Goal: Check status

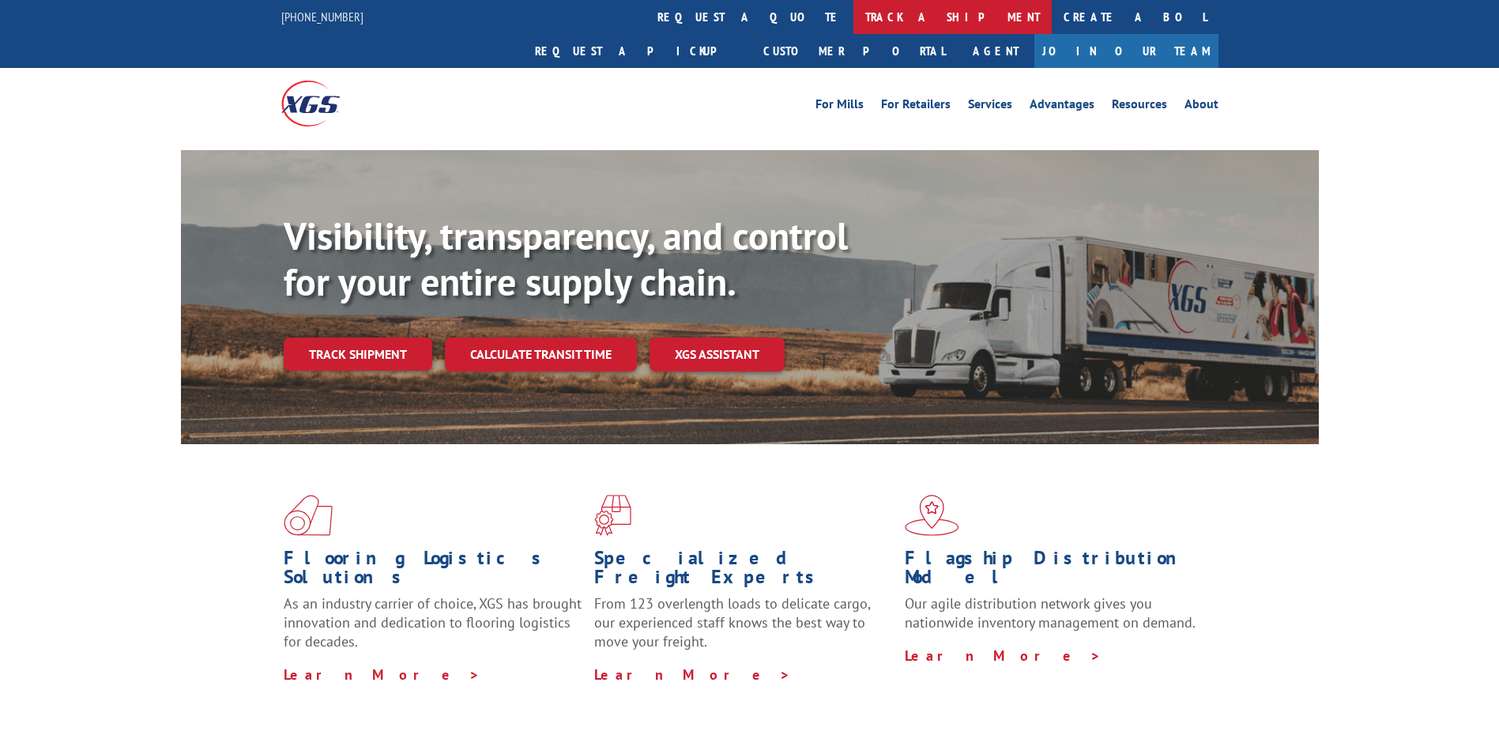
click at [853, 18] on link "track a shipment" at bounding box center [952, 17] width 198 height 34
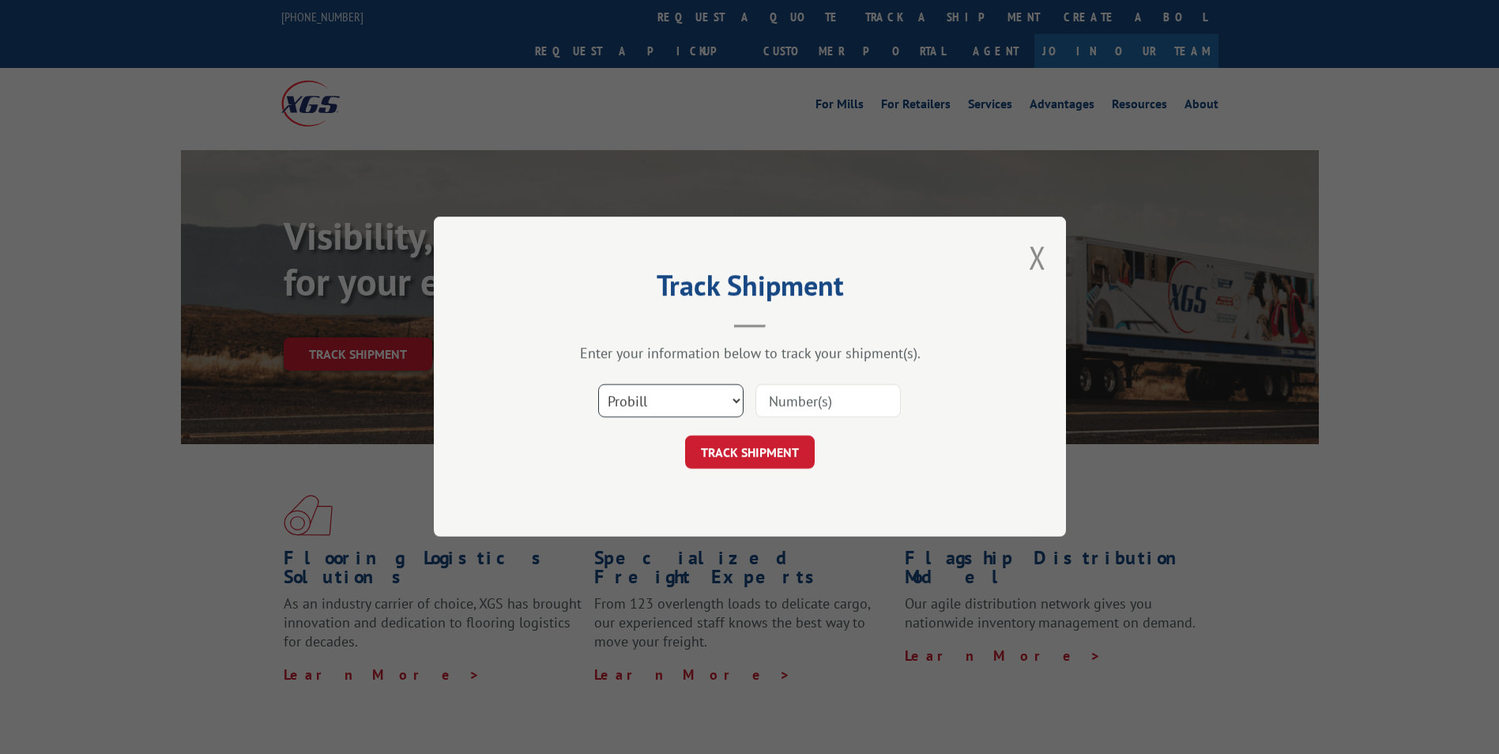
click at [730, 397] on select "Select category... Probill BOL PO" at bounding box center [670, 401] width 145 height 33
click at [788, 402] on input at bounding box center [827, 401] width 145 height 33
paste input "2723370"
type input "2723370"
click at [754, 454] on button "TRACK SHIPMENT" at bounding box center [750, 452] width 130 height 33
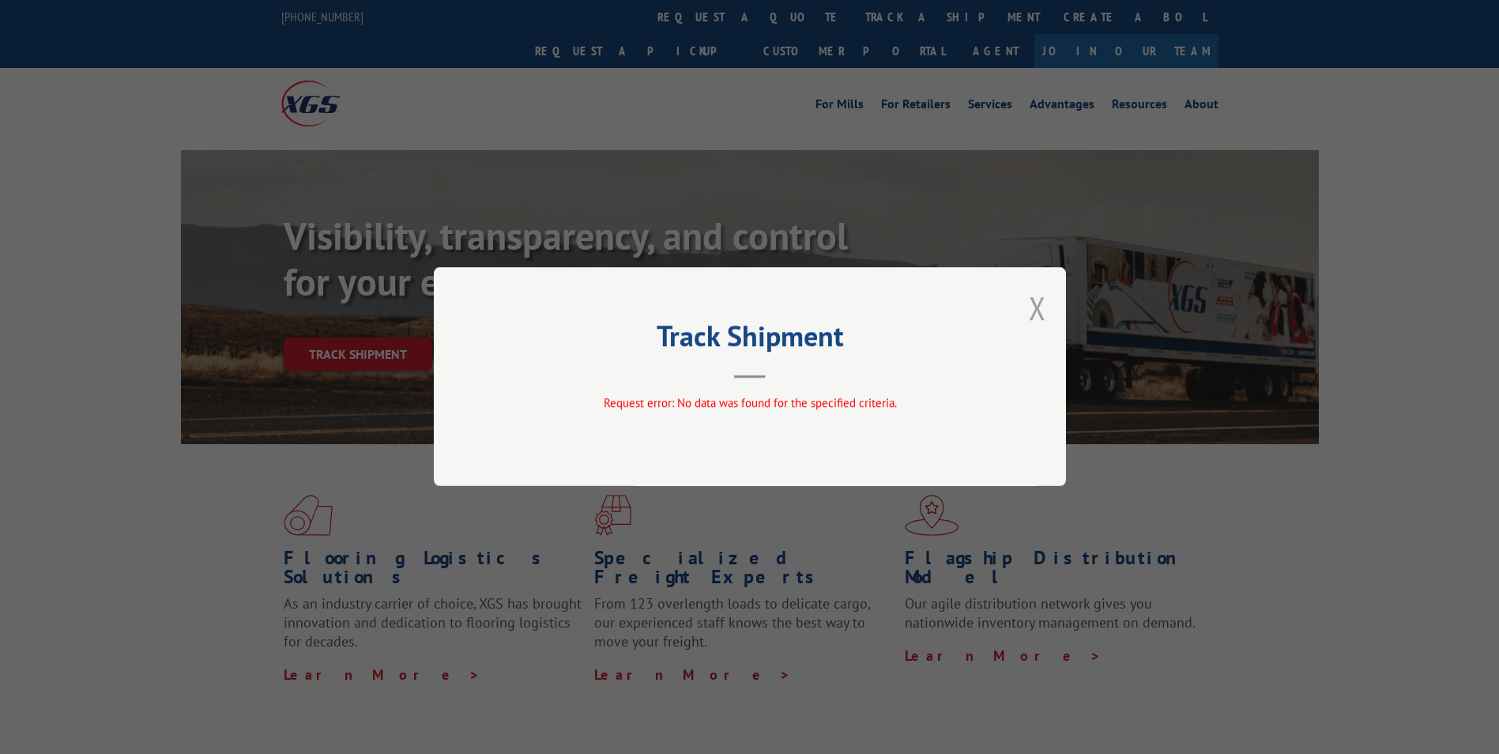
click at [1041, 304] on button "Close modal" at bounding box center [1036, 308] width 17 height 42
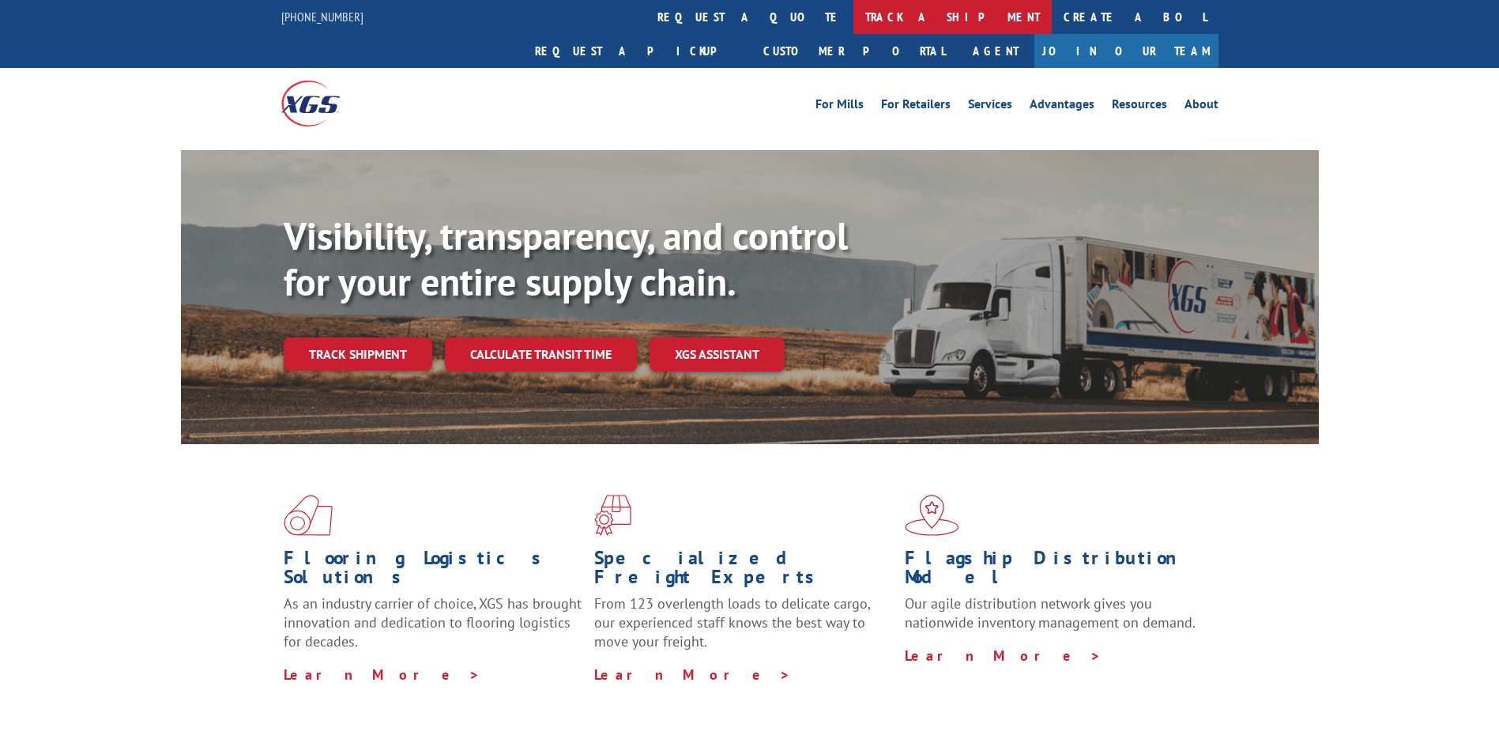
click at [853, 14] on link "track a shipment" at bounding box center [952, 17] width 198 height 34
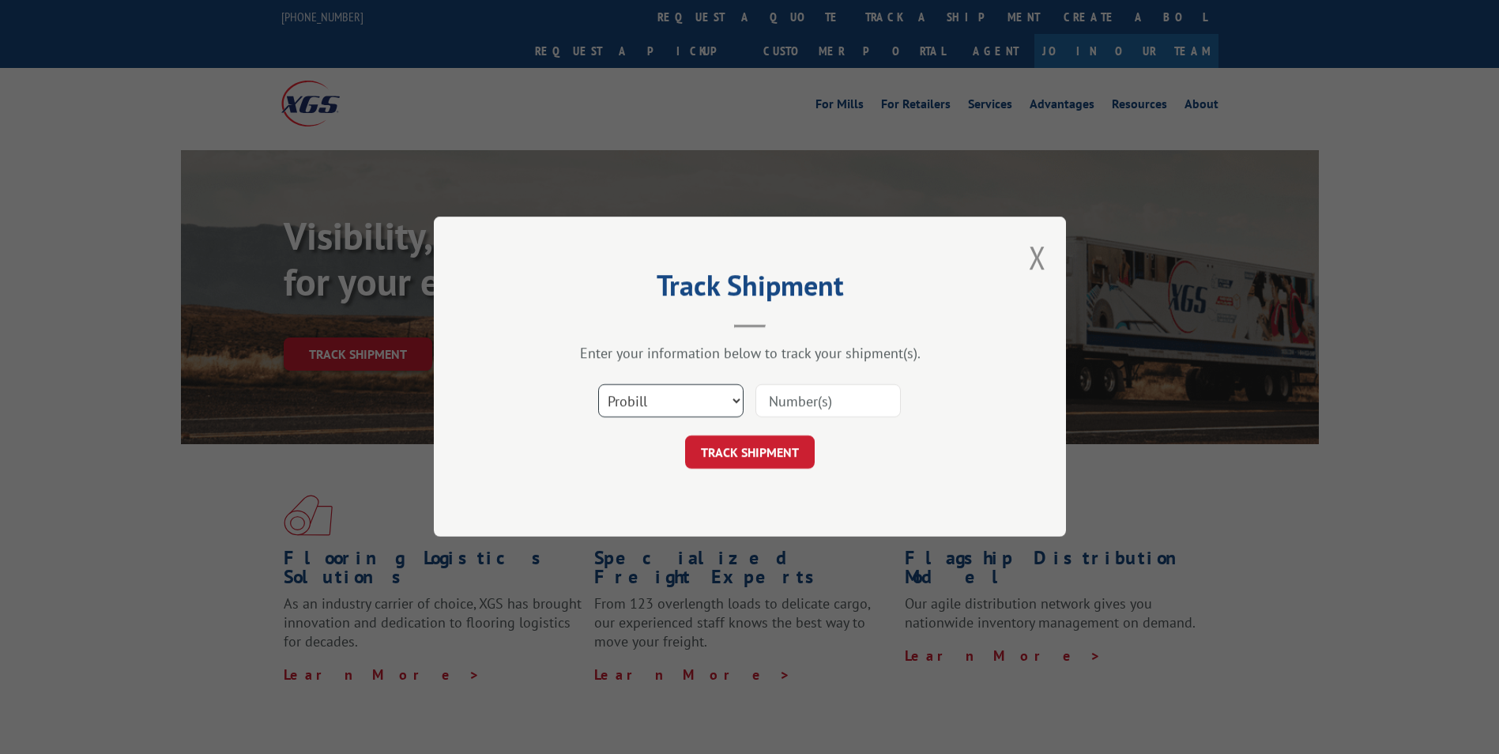
click at [684, 399] on select "Select category... Probill BOL PO" at bounding box center [670, 401] width 145 height 33
select select "bol"
click at [598, 385] on select "Select category... Probill BOL PO" at bounding box center [670, 401] width 145 height 33
click at [786, 396] on input at bounding box center [827, 401] width 145 height 33
drag, startPoint x: 786, startPoint y: 396, endPoint x: 773, endPoint y: 397, distance: 13.5
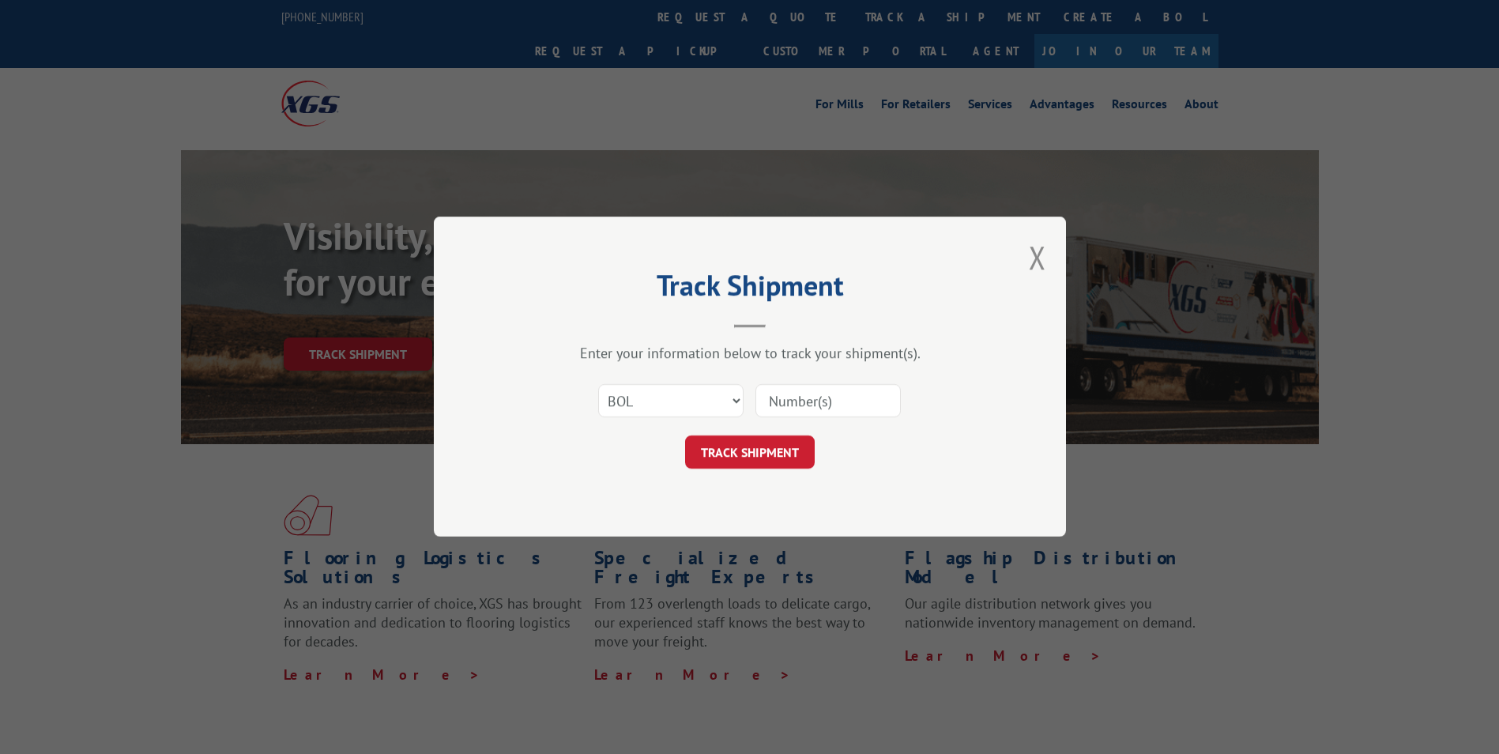
click at [773, 397] on input at bounding box center [827, 401] width 145 height 33
type input "2723370"
click at [746, 451] on button "TRACK SHIPMENT" at bounding box center [750, 452] width 130 height 33
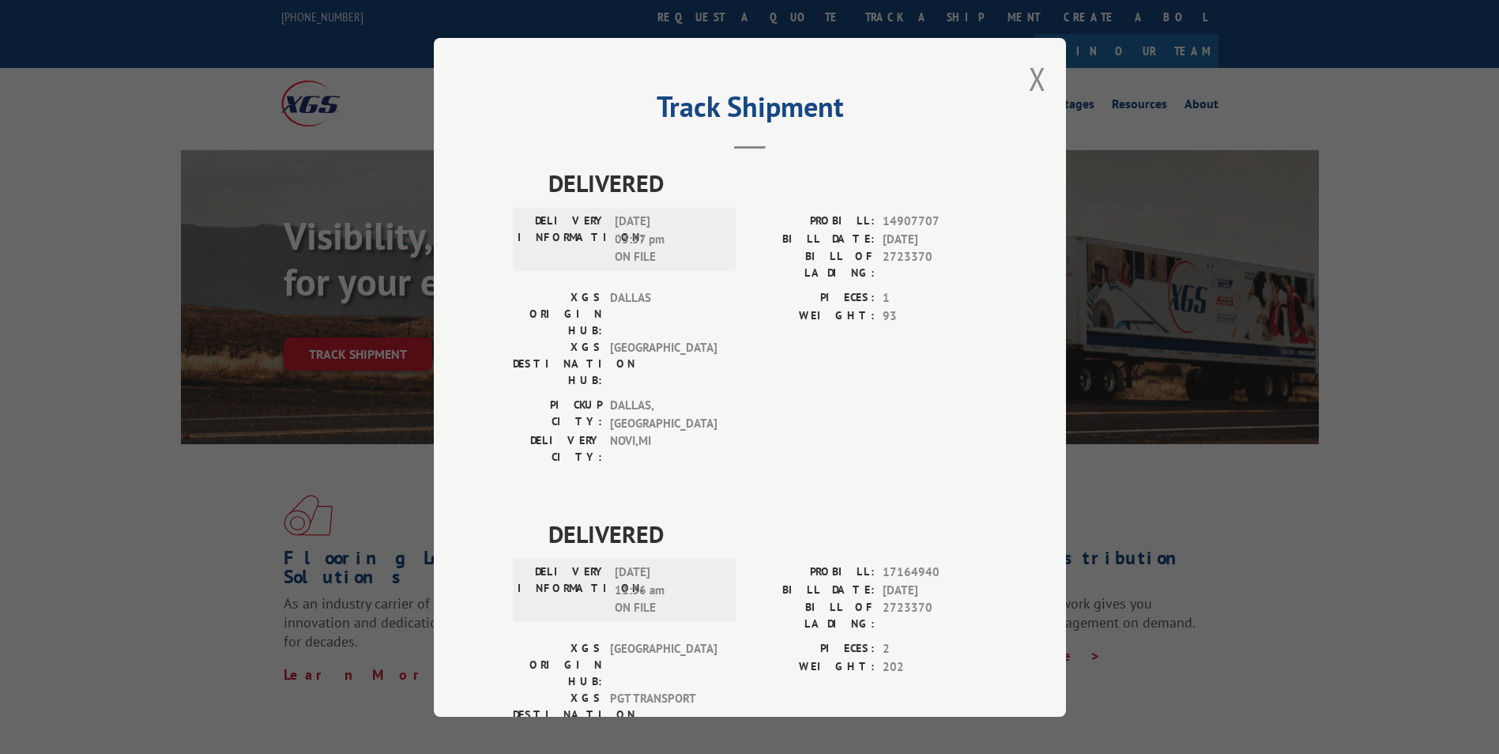
scroll to position [33, 0]
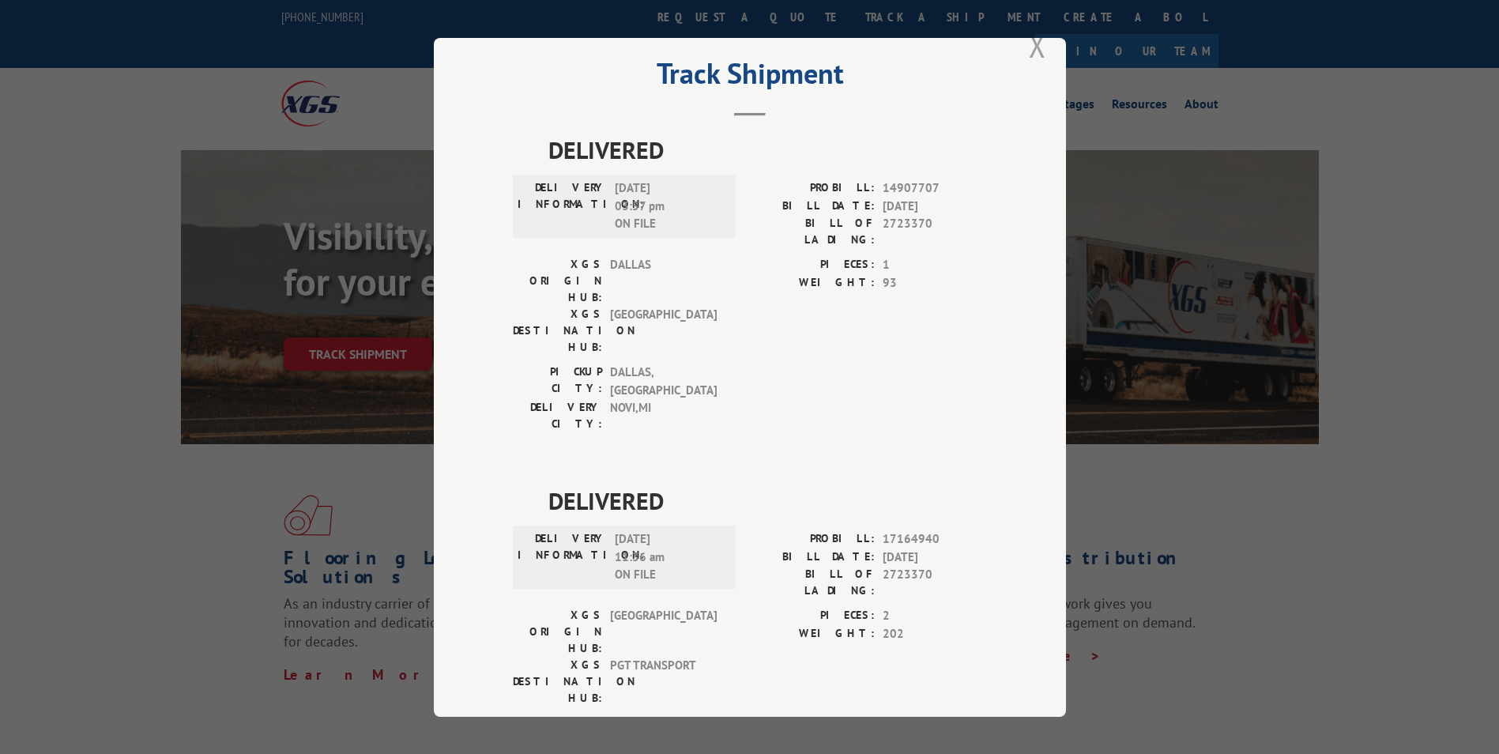
click at [1034, 53] on button "Close modal" at bounding box center [1036, 45] width 17 height 42
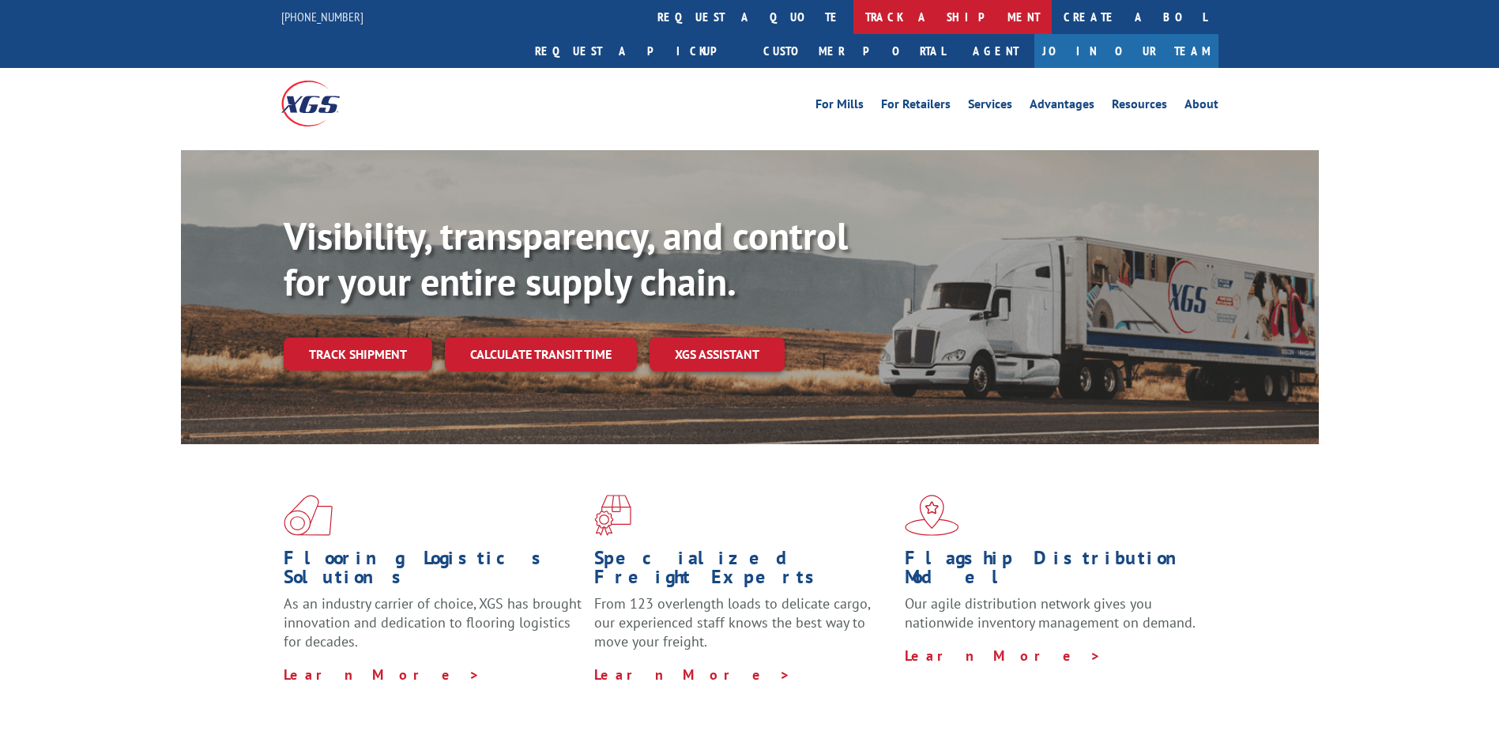
click at [853, 13] on link "track a shipment" at bounding box center [952, 17] width 198 height 34
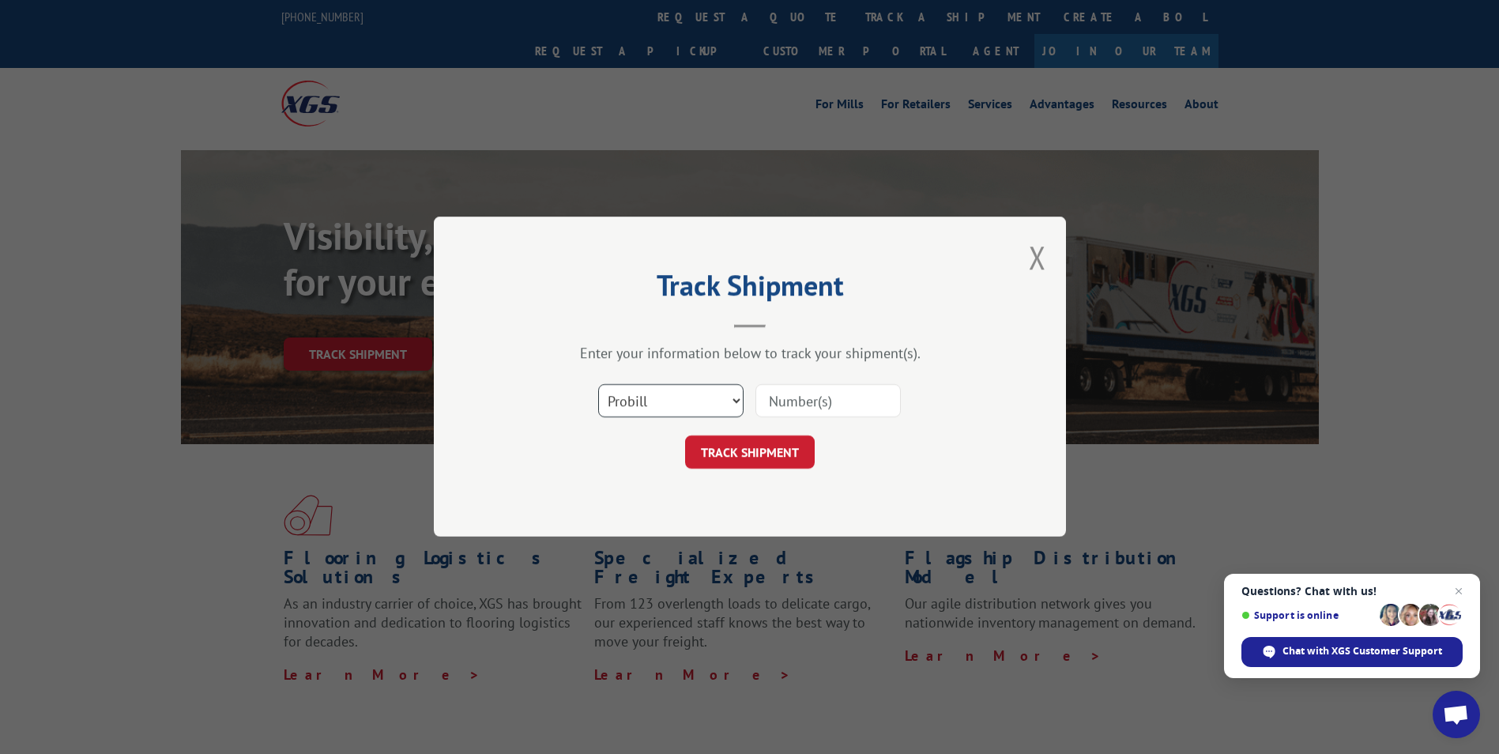
click at [680, 404] on select "Select category... Probill BOL PO" at bounding box center [670, 401] width 145 height 33
select select "po"
click at [598, 385] on select "Select category... Probill BOL PO" at bounding box center [670, 401] width 145 height 33
click at [827, 406] on input at bounding box center [827, 401] width 145 height 33
click at [824, 401] on input at bounding box center [827, 401] width 145 height 33
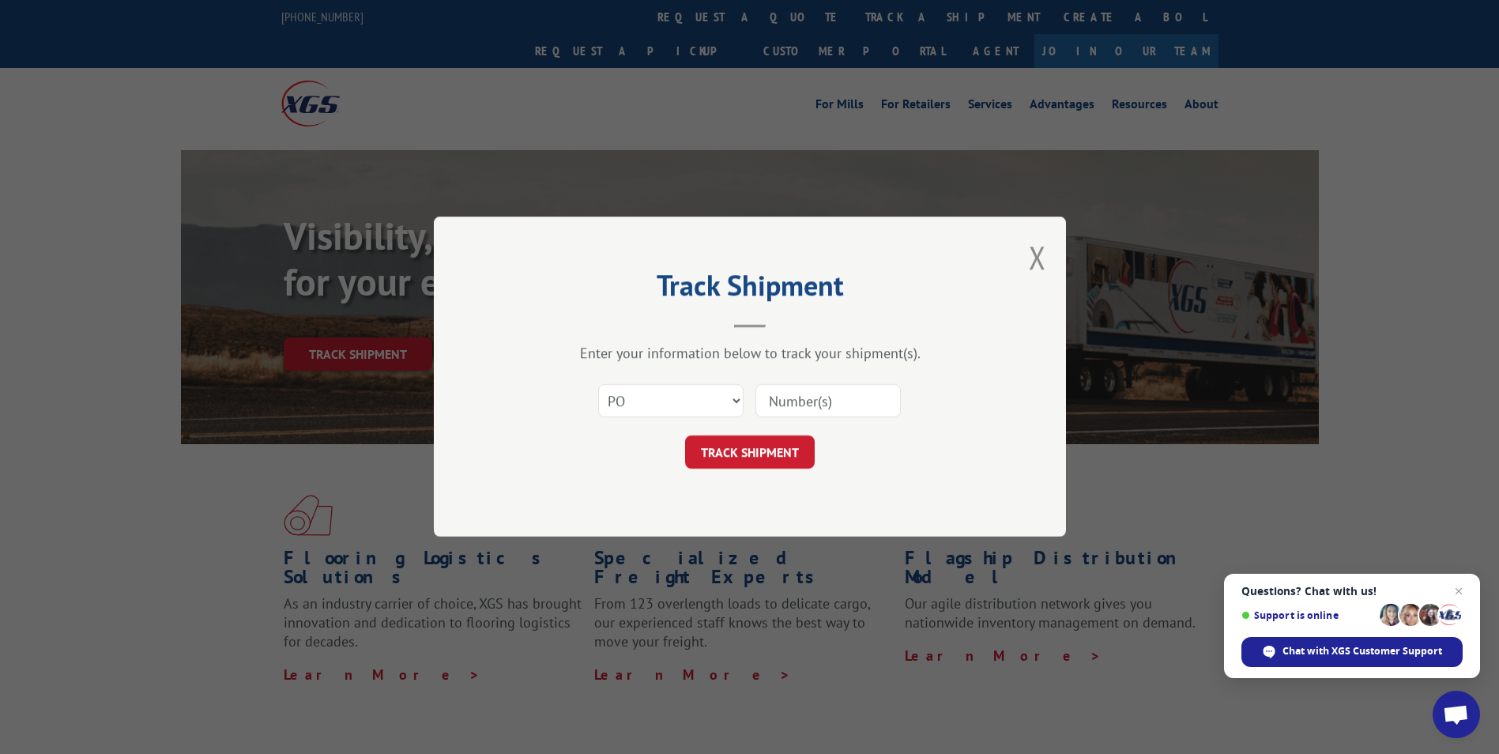
type input "2723370"
click at [768, 455] on button "TRACK SHIPMENT" at bounding box center [750, 452] width 130 height 33
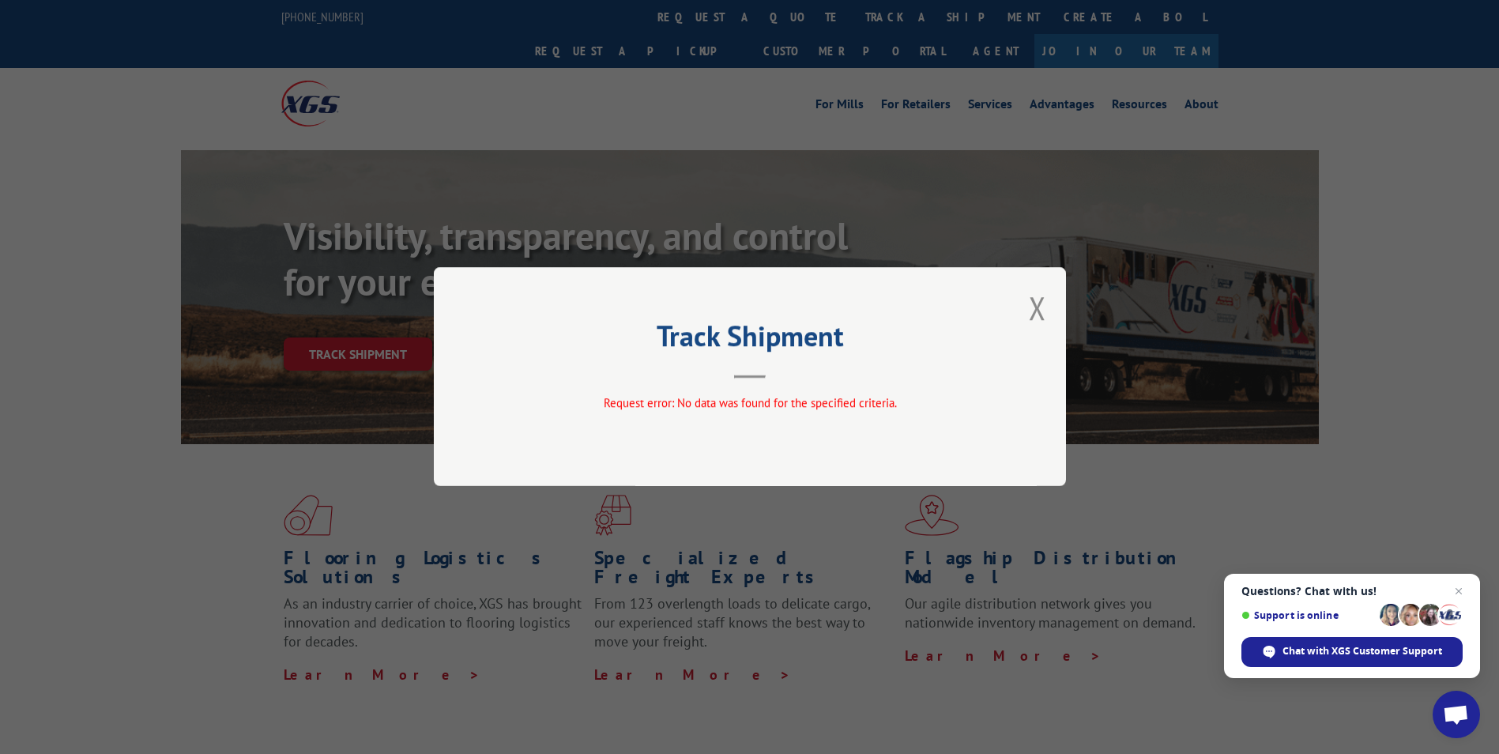
click at [1044, 304] on button "Close modal" at bounding box center [1036, 308] width 17 height 42
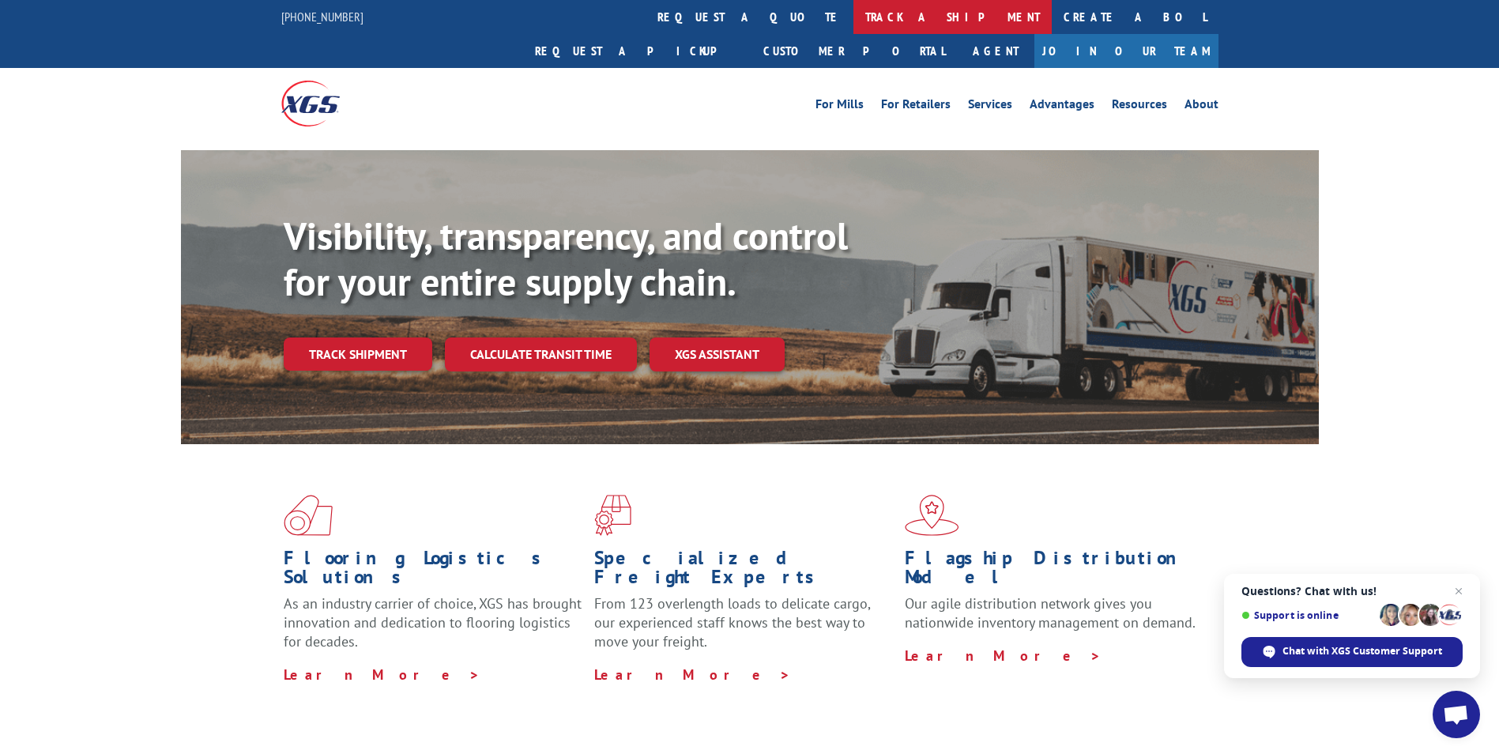
click at [853, 13] on link "track a shipment" at bounding box center [952, 17] width 198 height 34
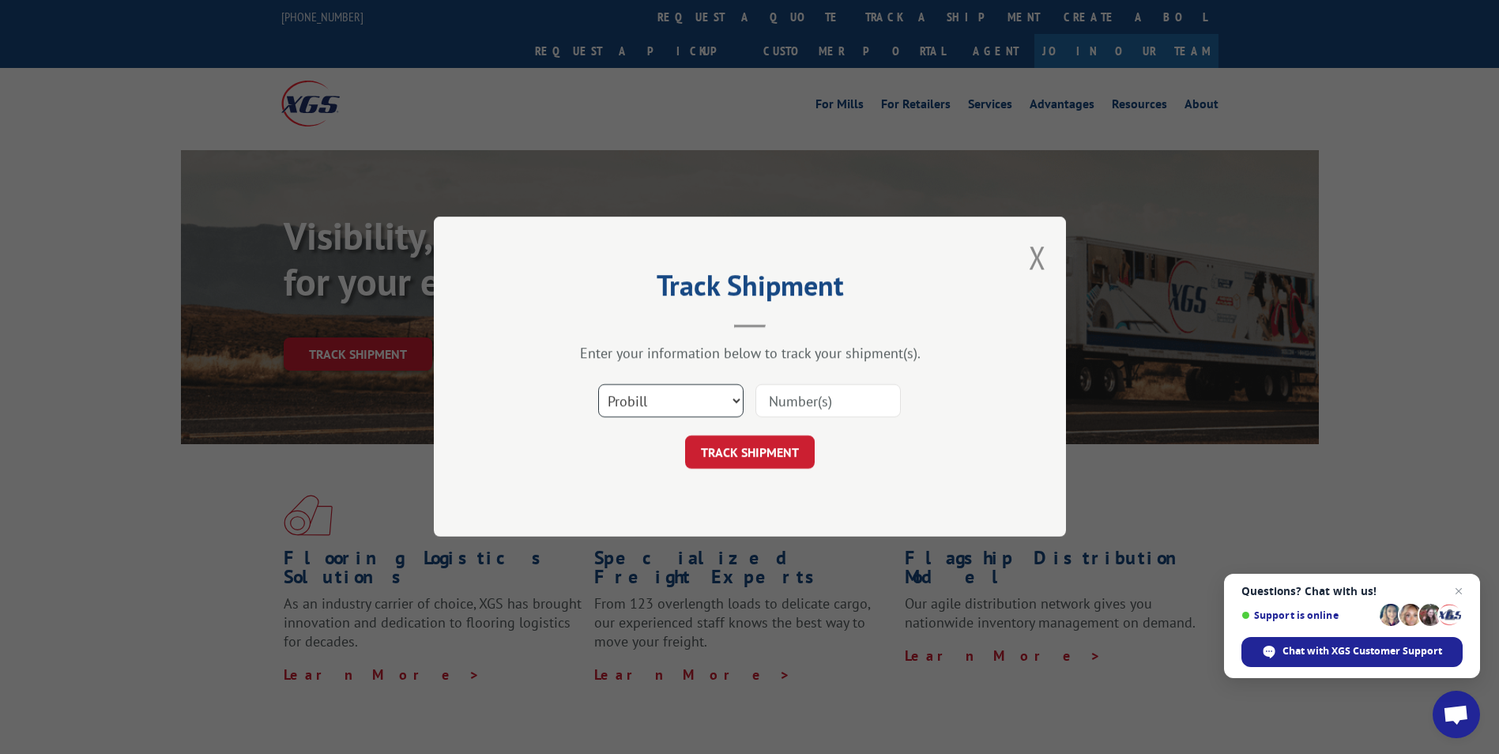
click at [679, 402] on select "Select category... Probill BOL PO" at bounding box center [670, 401] width 145 height 33
select select "bol"
click at [598, 385] on select "Select category... Probill BOL PO" at bounding box center [670, 401] width 145 height 33
click at [805, 412] on input at bounding box center [827, 401] width 145 height 33
type input "2723370"
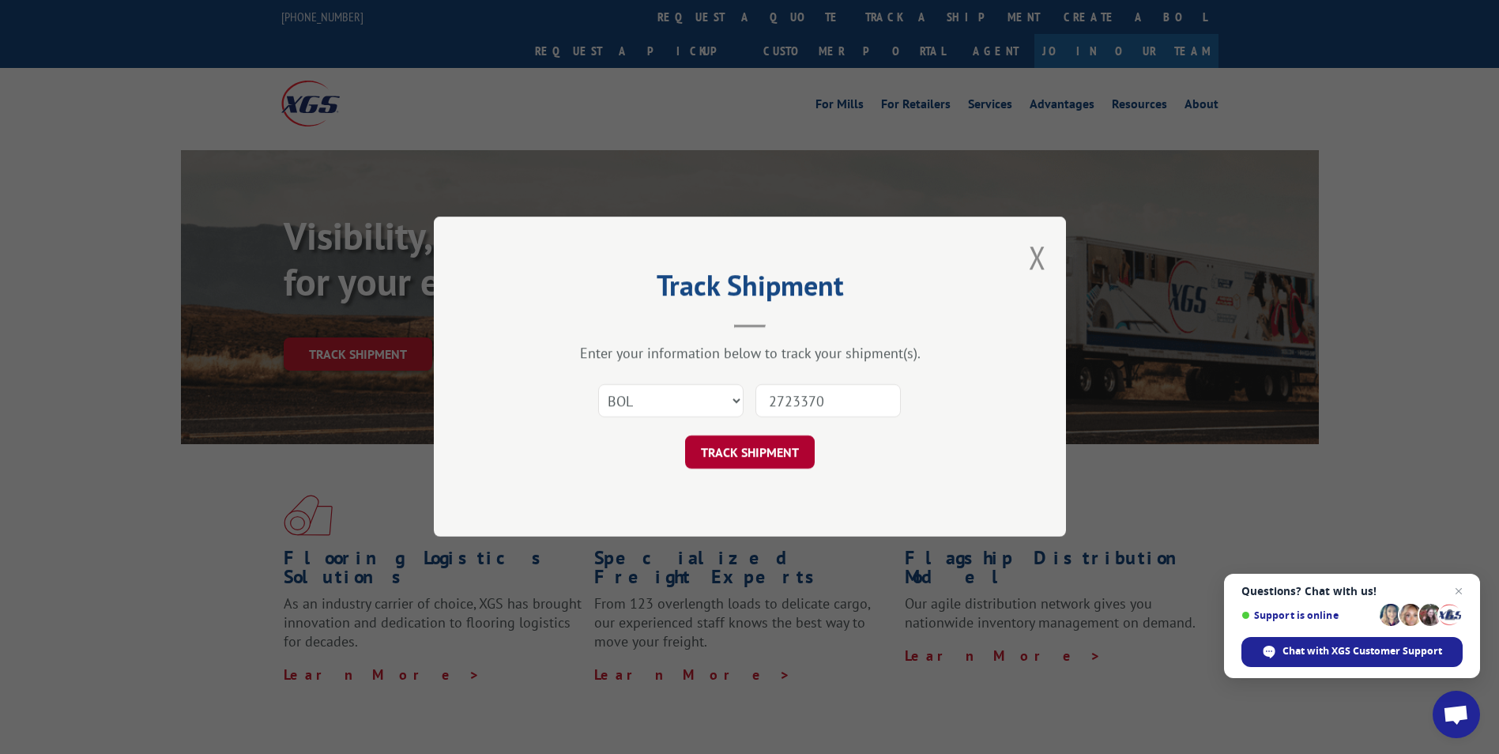
click at [737, 442] on button "TRACK SHIPMENT" at bounding box center [750, 452] width 130 height 33
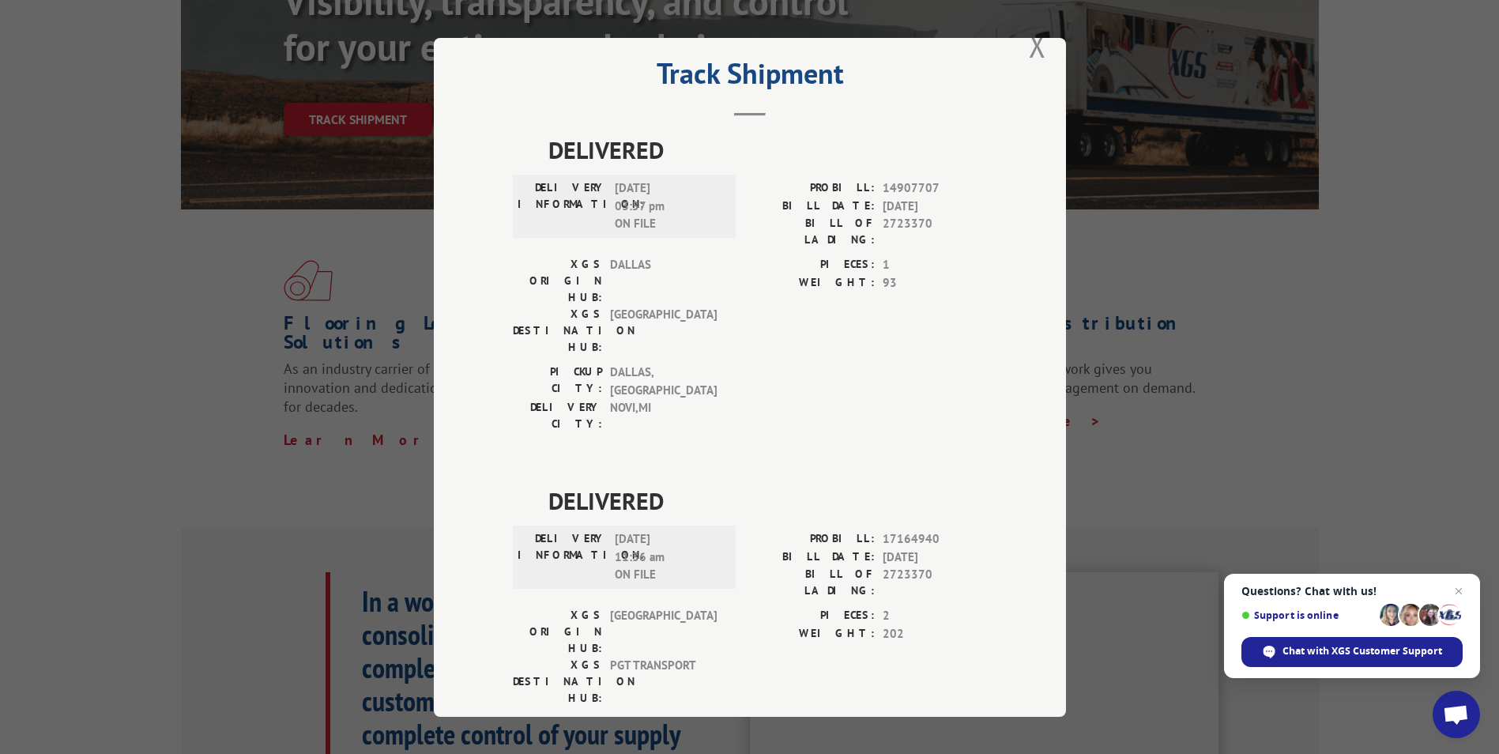
scroll to position [237, 0]
click at [1305, 355] on div "Track Shipment DELIVERED DELIVERY INFORMATION: 07/06/2023 03:57 pm ON FILE PROB…" at bounding box center [749, 377] width 1499 height 754
click at [1028, 55] on button "Close modal" at bounding box center [1036, 45] width 17 height 42
